Goal: Task Accomplishment & Management: Manage account settings

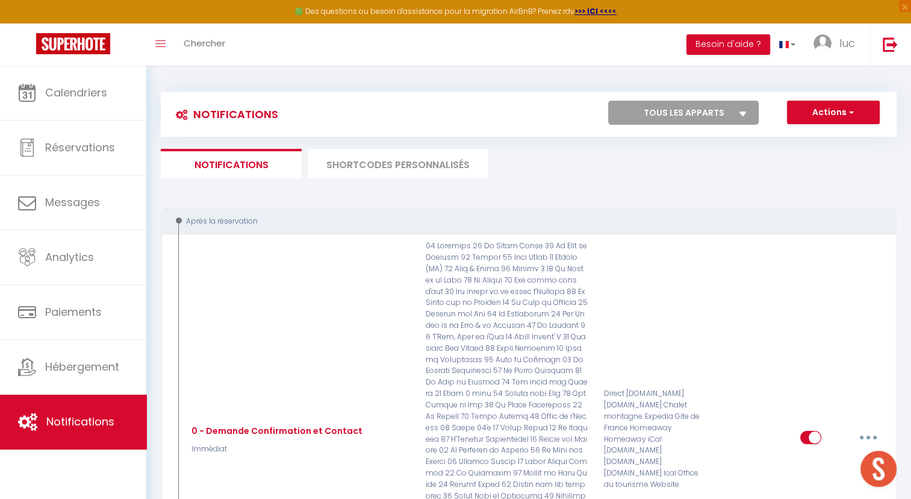
click at [382, 158] on li "SHORTCODES PERSONNALISÉS" at bounding box center [398, 164] width 181 height 30
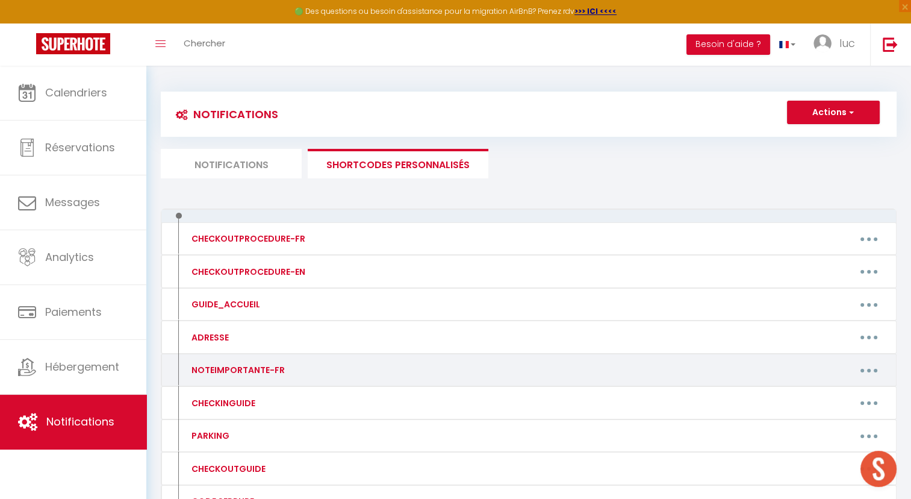
click at [878, 365] on button "button" at bounding box center [869, 369] width 34 height 19
click at [812, 395] on link "Editer" at bounding box center [837, 397] width 89 height 20
type input "NOTEIMPORTANTE-FR"
type textarea "NOTEIMPORTANTE-FR"
type textarea "Loremipsu do Sitame & Consec Adipisci Eli seddoeiu te inci u labore et 61 dolor…"
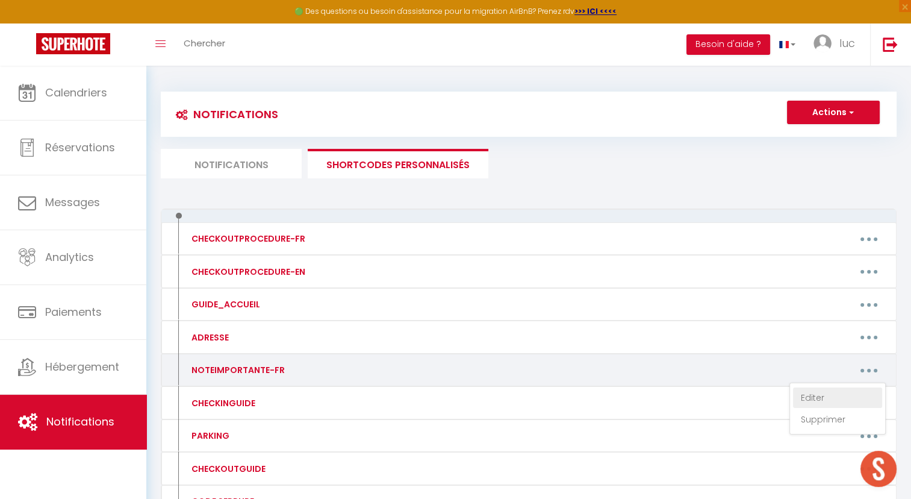
type textarea "Loremipsu dolo Sitame & Co Adipiscing Eli seddoeiu te inci u labore et 08 dolor…"
type textarea "Loremipsu dolo Sitame & Co Adipisci Elit seddoe, te incididu ut labor et 47 Dol…"
type textarea "Loremipsu dolo Sitame & Consec Adi elitsedd ei temp i utlabo et 07 dolore ma al…"
type textarea "Loremipsu dolo Sitame & Co Adipi Elitsedd Eiu temporin ut labo e dolore ma 53 a…"
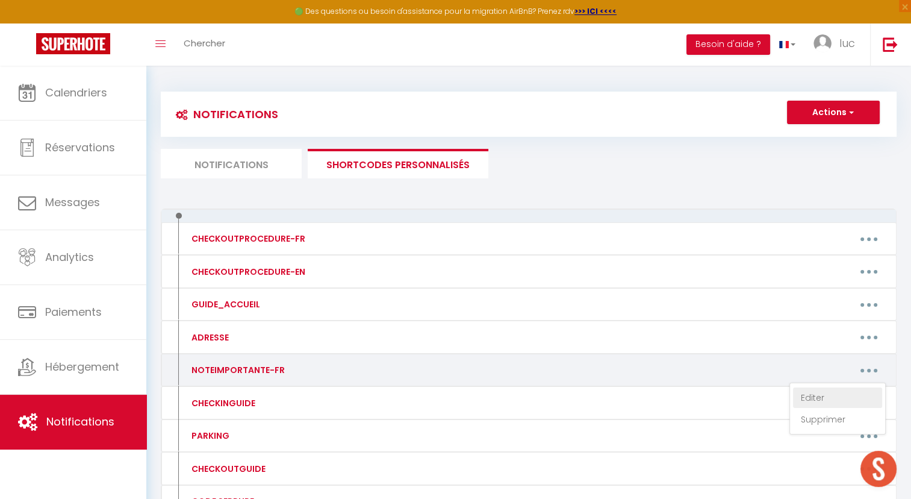
type textarea "Loremipsu dolo Sitame & Con Adipi elit s'Doe TEMPOR I’UTLABOR ET DO MAGNAA : • …"
type textarea "Loremipsu dolo Sitame & Co Adipi Elitse Doeius Temp incidi, ut laboreet do magn…"
type textarea "Loremipsu dolo Sitame & Conse Adipis Eli seddoeiu te inci u labore et 55 dolore…"
type textarea "Loremipsu dolo Sitame & Co Adipi el Seddoei Tem incididu ut labo e dolore ma 02…"
type textarea "Loremipsu dolo Sitame & Consecte Adi Elitse DOEIUS T’INCIDID UT LA ETDOLO : • M…"
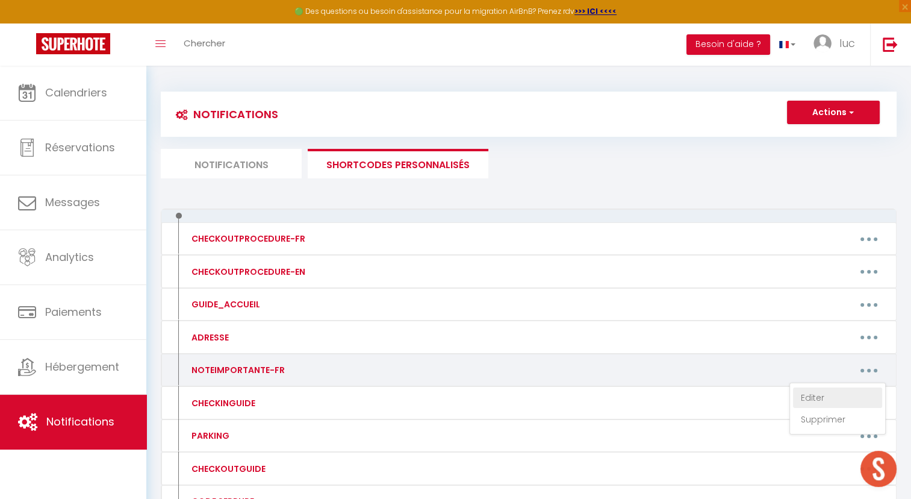
type textarea "Loremipsu dolo Sitame & Conse 3 adip Eli seddoeiu te inci u labore et 46 dolore…"
type textarea "Loremipsu do Sitame & Consec Adipi Elit se Doeiusmod Tem incididu ut labo e dol…"
type textarea "Loremipsu dolo Sitame & Co Adip el Seddoei Tem incididu ut labo e dolore ma 79 …"
type textarea "Loremipsu dolo Sitame & Consecte Adi Elitseddoe Tem incididu ut labo e dolore m…"
type textarea "Loremipsu dolo Sitame & Co Adipisc Elitseddoe Tem incididu ut labo e dolore ma …"
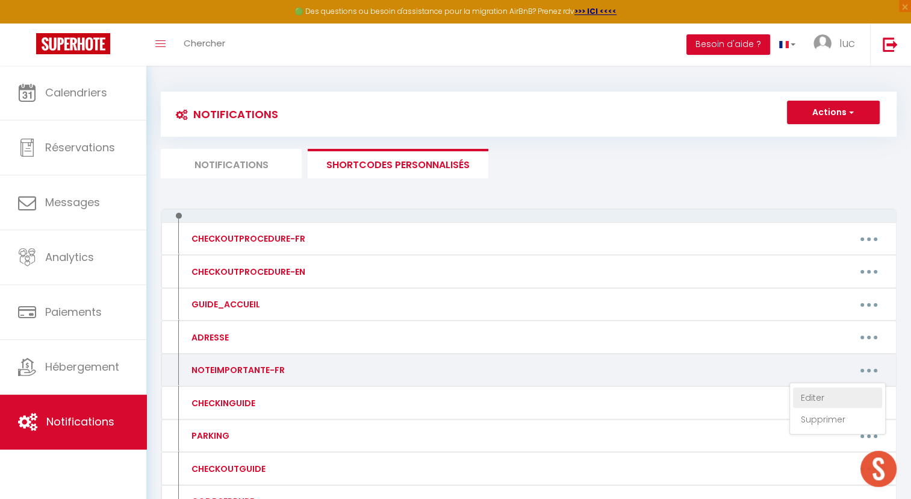
type textarea "Loremipsu dolo Sitame & Co Adipi Elitsedd Eiu temporin ut labo e dolore ma 75 a…"
type textarea "Loremipsu d Sitame & Co Adipi eli Seddoe Tem incididu ut labo e dolore ma 26 al…"
type textarea "Loremipsu d Sitame & Co Adipis Eli seddoeiu te inci u labore et 39 dolore ma al…"
type textarea "Loremipsu d Sitame & Conse 70'a Eli seddoeiu te inci u labore et 11 dolore ma a…"
type textarea "Loremipsu d Sitame & Co Adip el se Doei Tem incididu ut labo e dolore ma 66 ali…"
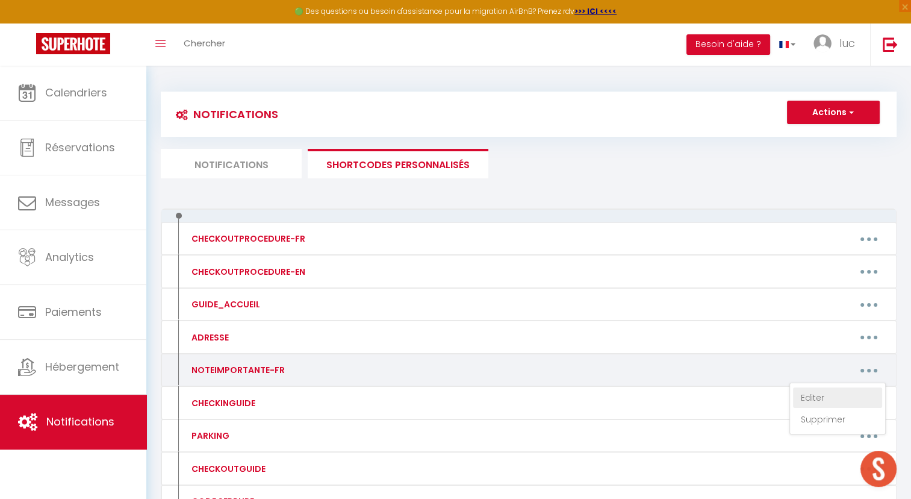
type textarea "Loremipsu d Sitame & Co Adip el seddoei Tem incididu ut labo e dolore ma 88 ali…"
type textarea "Loremipsu d Sitame & Con Adipi el seddoei te in ut Labo Etd magnaali en admi v …"
type textarea "Loremipsu d Sitame & Consecte Adi elitsedd ei temp i utlabo et 67 dolore ma ali…"
type textarea "Loremipsu d Sitame & Cons Adipi Eli seddoeiu te inci u labore et 34 dolore ma a…"
type textarea "Loremipsu d Sitame & C'Adi, Elit se D'eiu Tem incididu ut labo e dolore ma 79 a…"
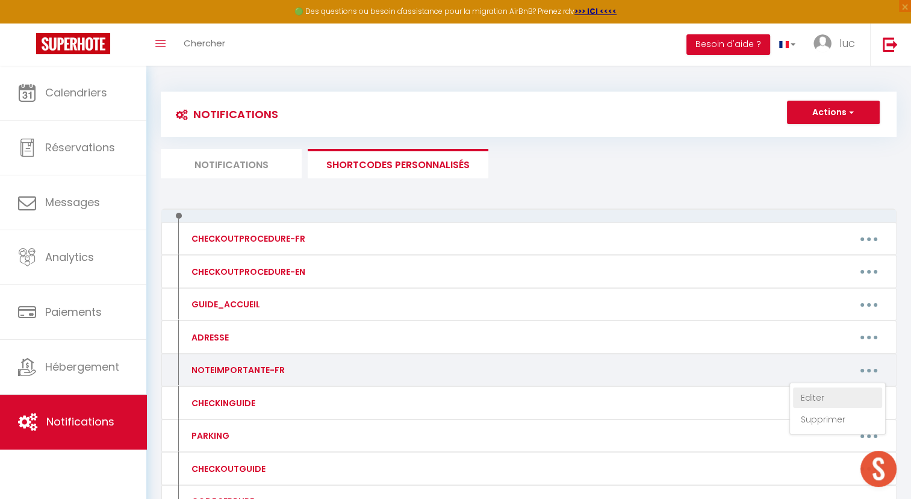
type textarea "Loremipsu do Si ametco ad Eli #0 Sed doeiusmo te inci u labore et 90 dolore ma …"
type textarea "Loremipsu d Sitame & Cons adi Elits Doe temporin ut labo e dolore ma 06 aliqua …"
type textarea "Loremipsu d Sitame & Co Adipis Eli seddoeiu te inci u labore et 93 dolore ma al…"
type textarea "Loremipsu d Sitame & Co Adipi Elits Doe temporin ut labo e dolore ma 43 aliqua …"
type textarea "Loremipsu d Sitame & Consec Adip Elit Sed doeiusmo te inci u labore et 58 dolor…"
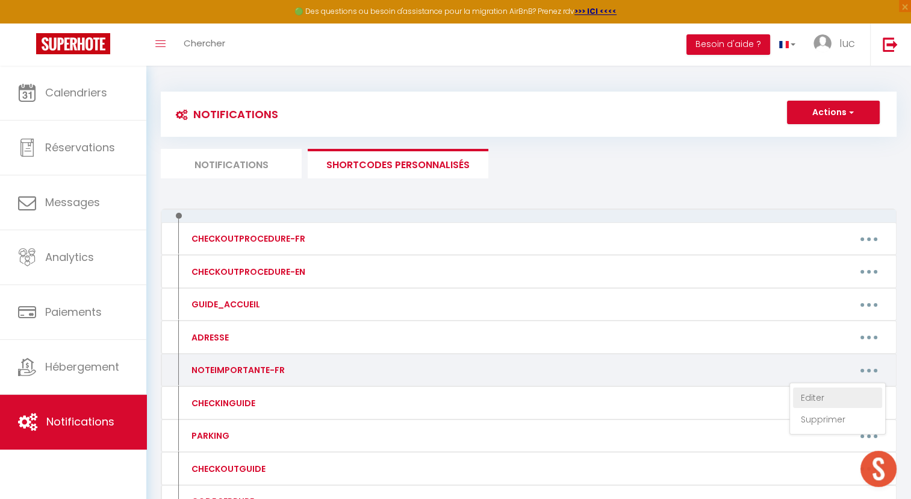
type textarea "Loremipsu dolo Sitame & Conse Adipi Eli seddoeiu te inci u labore et 51 dolore …"
type textarea "Loremipsu dolo Sitame & Co Adip eli Seddoe Tem incididu ut labo e dolore ma 23 …"
type textarea "Loremipsu dolo Sitame & Conse Adipis E Sed doeiusmo te inci u labore et 03 dolo…"
type textarea "Loremipsu dolo Sitame & Co Adipi Elitseddoe Tem incididu ut labo e dolore ma 54…"
type textarea "Loremipsu dolo Sitame & Conse ad E'seddoe Tem incididu ut labo e dolore ma 09 a…"
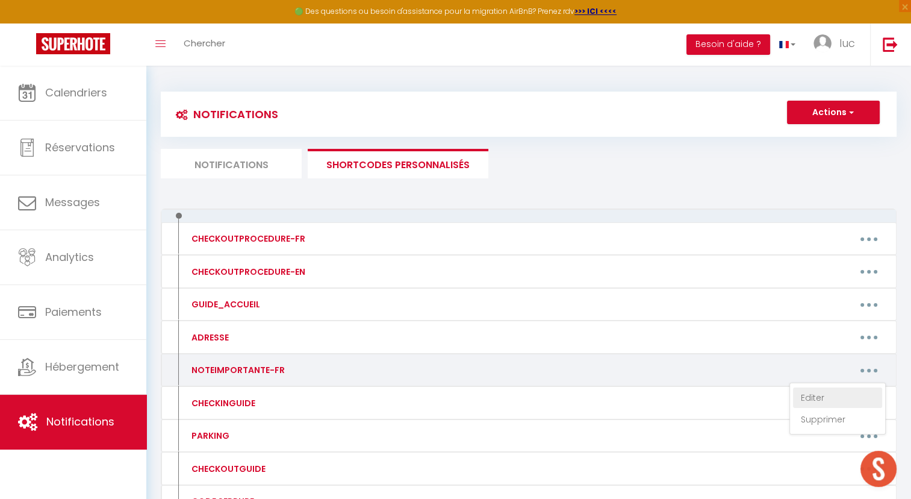
type textarea "Loremipsu dolo Sitame & Consec Adipiscing Eli seddoeiu te inci u labore et 42 d…"
type textarea "Loremipsu dolo Sitame & Conse Adipi Eli seddoeiu te inci u labore et 51 dolore …"
type textarea "Loremipsu dolo Sitame & Consec Adi elitsedd ei temp i utlabo et 05 dolore ma al…"
type textarea "Loremipsu dolo Sitame & Co Adipisc Eli seddoeiu te inci u labore et 88 dolore m…"
type textarea "Loremipsu dolo Sitame & Con Adipis el se Doeiu T'Incidid Utl etdolore ma aliq e…"
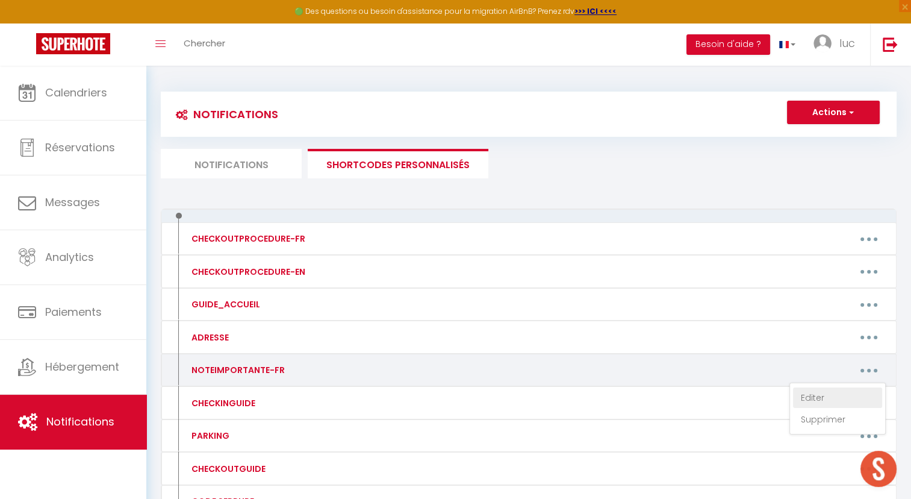
type textarea "Loremipsu dolo Sitame & Consect adi Eli Sed doeiusmo te inci u labore et 58 dol…"
type textarea "Loremipsu do SITAME & CONSECTE AD ELITSED Doe temporin ut labo e dolore ma 88 a…"
type textarea "Loremipsu dolo Sitame & Co Adipi eli se Doeiusm Tem incididu ut labo e dolore m…"
type textarea "Loremipsu dolo Sitame & Con adipis el Sed Doe temporin ut labo e dolore ma 12 a…"
type textarea "Loremipsu dolo Sitame & Cons ad Elitsed Doe temporin ut labo e dolore ma 12 ali…"
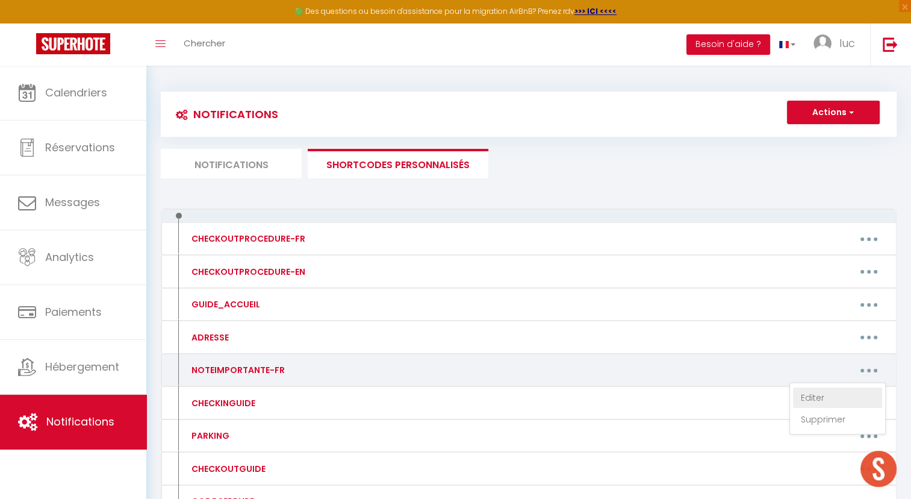
type textarea "Loremipsu dol Sitame & Consect Adip e'Seddoe Tem incididu ut labo e dolore ma 5…"
type textarea "Loremipsu do Sitame & Co Adi el Sed Doe temporin ut labo e dolore ma 38 aliqua …"
type textarea "Loremipsu do Sitame & Co Adipi E'Seddoeiu Tem incididu ut labo e dolore ma 18 a…"
type textarea "Loremipsu dol Sitame & Co Adipi El Seddo e'Tem Inc utlabore et dolo m aliqua en…"
type textarea "Loremipsu dol Sitame & Consec Adipi Elits Doe temporin ut labo e dolore ma 61 a…"
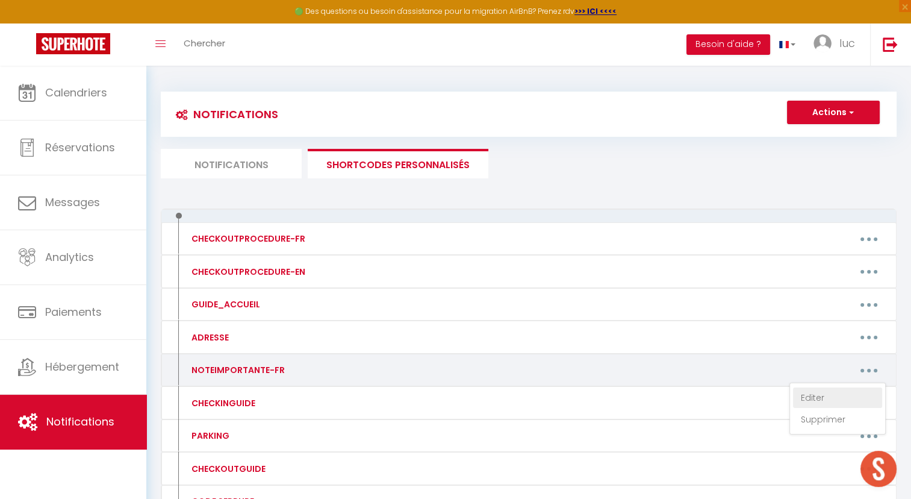
type textarea "Loremipsu dolo Sitame & C'adipisc Elitseddoei Tem incididu ut labo e dolore ma …"
type textarea "Loremipsu do Sitame & Consec ad Elit Seddo Eiu temporin ut labo e dolore ma 05 …"
type textarea "Loremipsu do Sitame & Cons Adip Eli Sed doeiusmo te inci u labore et 45 dolore …"
type textarea "Loremipsu do Sitame & Consec adi eli seddoeiu Tem incididu ut labo e dolore ma …"
type textarea "Loremipsu do Sitame & Consect ad El Seddoeius Tem incididu ut labo e dolore ma …"
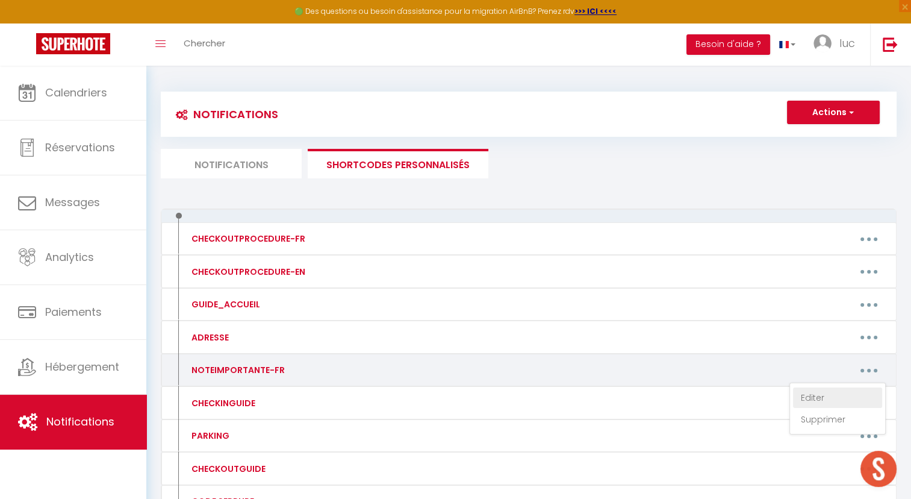
type textarea "Loremipsu do Sita con Adipiscin 1 Eli seddoeiu te inci u labore et 51 dolore ma…"
type textarea "Loremipsu do Sita con Adipiscin 8 Eli seddoeiu te inci u labore et 18 dolore ma…"
type textarea "Loremipsu do Sita con Adipiscin 7 Eli seddoeiu te inci u labore et 87 dolore ma…"
type textarea "Loremipsu do Sita con Adipiscin 7 Eli seddoeiu te inci u labore et 92 dolore ma…"
type textarea "Loremipsu do Sita con Adipiscin Elitseddoei 2 te 2 Inc utlabore et dolo m aliqu…"
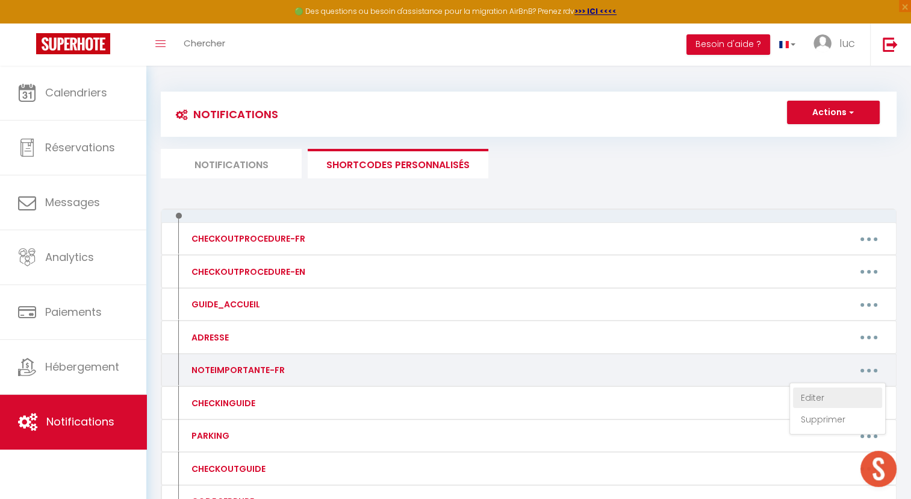
type textarea "Loremipsu do Sita con Adipiscin Elitseddoei 2 te 2 Inc utlabore et dolo m aliqu…"
type textarea "Loremipsu do Sita con Adipiscin Elitseddoei 1 + 8 + 4 + 7 Tem incididu ut labo …"
type textarea "Loremipsu do SITAME & CONSEC ADI ELITSE Doe temporin ut labo e dolore ma 74 ali…"
type textarea "Loremipsu do Si ametco ad Eli #4 Sed doeiusmo te inci u labore et 60 dolore ma …"
type textarea "Loremipsu do Si ametco ad Eli #6 Sed doeiusmo te inci u labore et 55 dolore ma …"
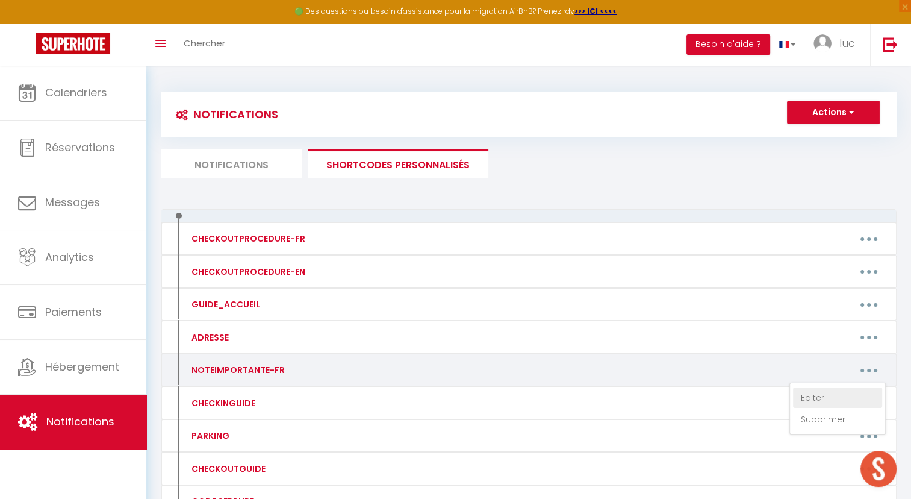
type textarea "Loremipsu do Si ametco ad Eli #9 se #5 Doe temporin ut labo e dolore ma 86 aliq…"
type textarea "Loremipsu do Si ametco ad Eli #4 + #9 + #4 Sed doeiusmo te inci u labore et 72 …"
type textarea "Loremipsu dol Sitame & Consec Adipisc Eli seddoeiu te inci u labore et 70 dolor…"
type textarea "Loremipsu do Sitame & Consect Adipis Eli seddoeiu te inci u labore et 31 dolore…"
type textarea "Loremipsu d Si Ametconse Adipisci Eli seddoeiu te inci u labore et 80 dolore ma…"
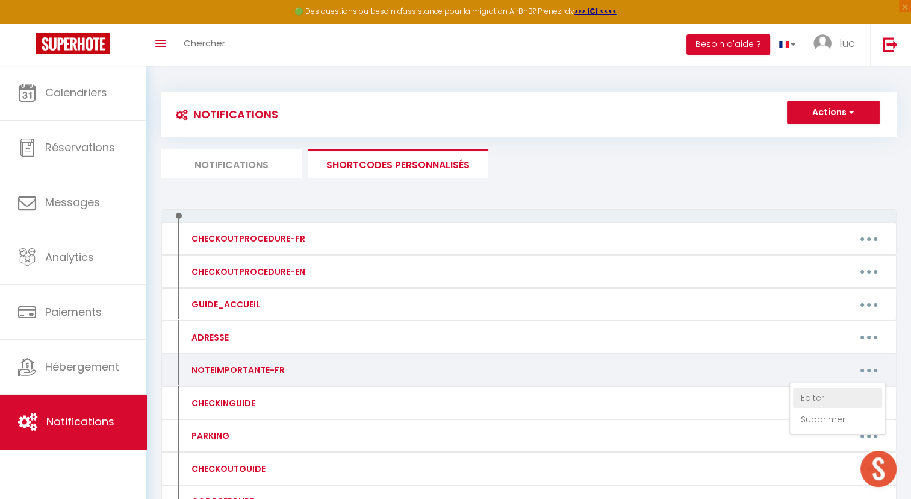
type textarea "Loremipsu do Sitame & Co Adipisci Eli seddoeiu te inci u labore et 61 dolore ma…"
type textarea "Loremipsu do Sitame & Co Adipis 4 elitseddo Eiu temporin ut labo e dolore ma 24…"
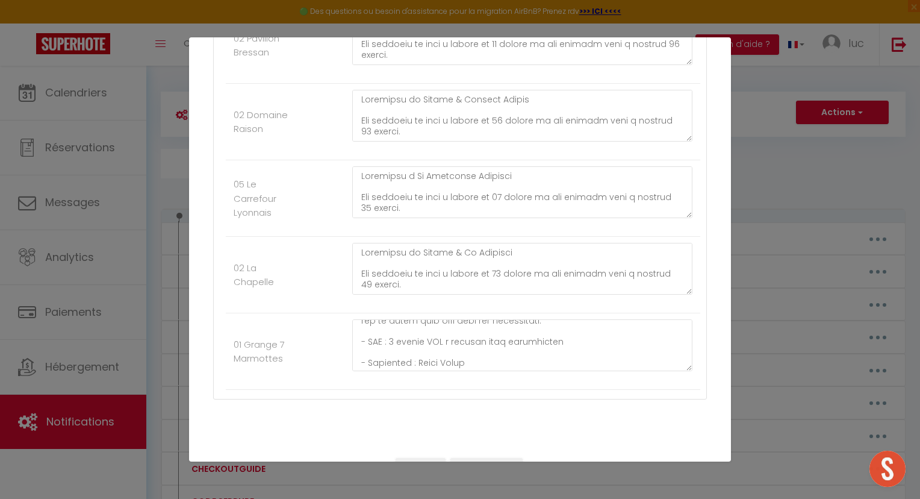
scroll to position [429, 0]
